Goal: Transaction & Acquisition: Obtain resource

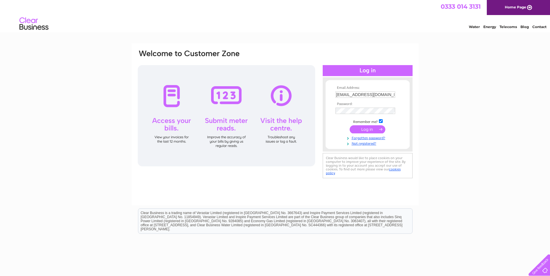
click at [371, 129] on input "submit" at bounding box center [367, 129] width 36 height 8
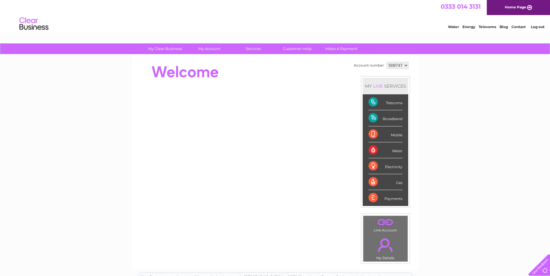
click at [405, 65] on select "508747 910219" at bounding box center [398, 65] width 22 height 7
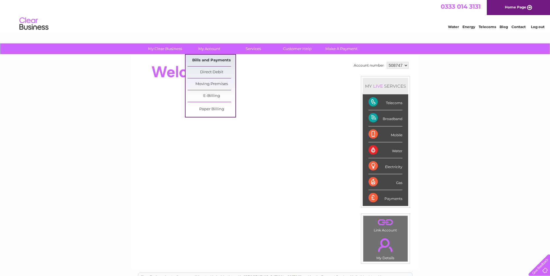
click at [205, 57] on link "Bills and Payments" at bounding box center [211, 61] width 48 height 12
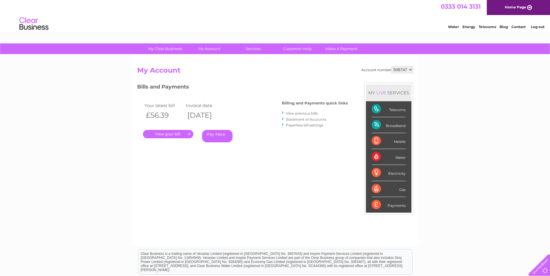
click at [411, 70] on select "508747 910219" at bounding box center [402, 69] width 22 height 7
select select "910219"
click at [391, 66] on select "508747 910219" at bounding box center [402, 69] width 22 height 7
click at [176, 134] on link "." at bounding box center [168, 134] width 50 height 8
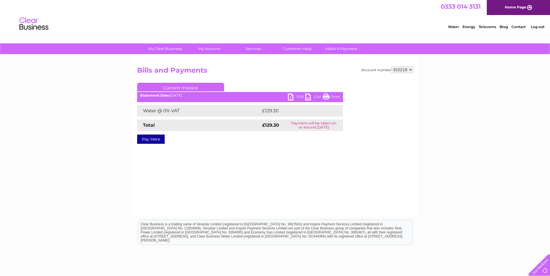
click at [291, 96] on link "PDF" at bounding box center [296, 98] width 17 height 8
